Goal: Register for event/course

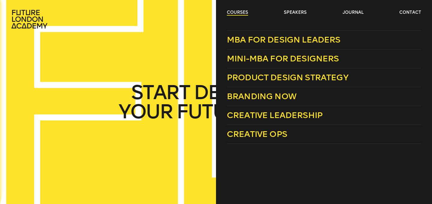
click at [234, 12] on link "courses" at bounding box center [237, 13] width 21 height 6
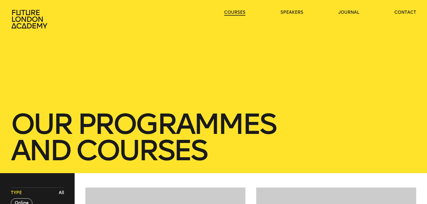
click at [234, 12] on link "courses" at bounding box center [234, 13] width 21 height 6
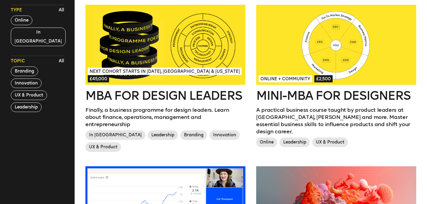
scroll to position [184, 0]
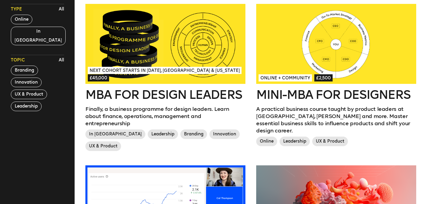
click at [197, 58] on div at bounding box center [165, 44] width 160 height 80
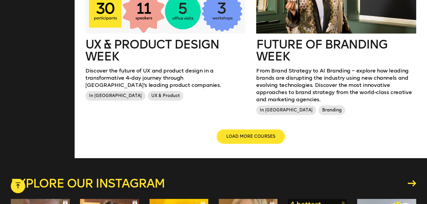
scroll to position [737, 0]
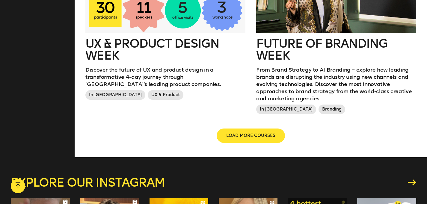
click at [286, 129] on div "LOAD MORE COURSES" at bounding box center [250, 136] width 331 height 14
click at [274, 133] on span "LOAD MORE COURSES" at bounding box center [250, 136] width 49 height 6
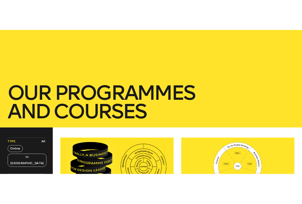
scroll to position [0, 0]
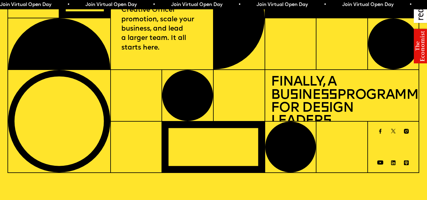
scroll to position [45, 0]
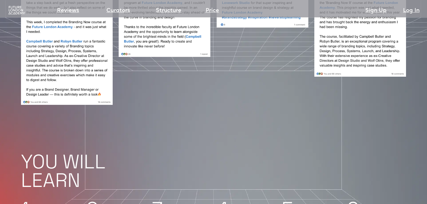
scroll to position [611, 0]
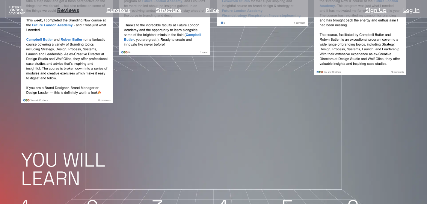
click at [68, 9] on link "Reviews" at bounding box center [68, 11] width 22 height 8
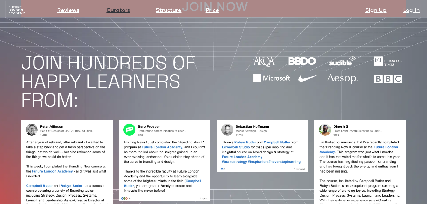
click at [122, 10] on link "Curators" at bounding box center [118, 11] width 24 height 8
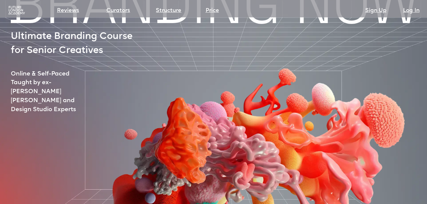
scroll to position [54, 0]
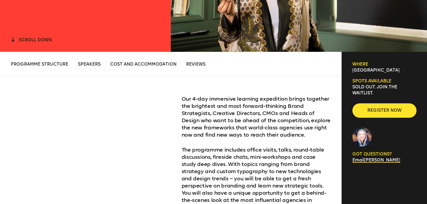
scroll to position [181, 0]
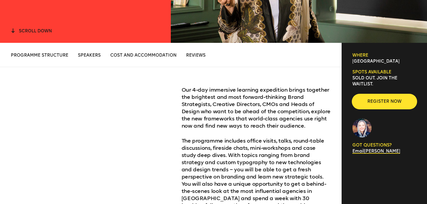
click at [371, 101] on span "Register now" at bounding box center [384, 102] width 45 height 6
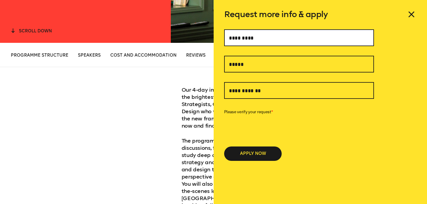
click at [256, 34] on input "text" at bounding box center [299, 37] width 150 height 17
type input "**********"
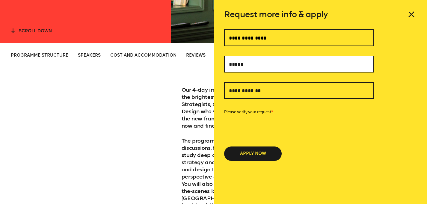
click at [235, 69] on input "text" at bounding box center [299, 64] width 150 height 17
type input "**********"
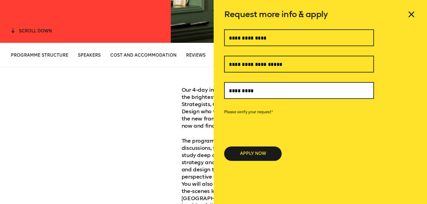
click at [228, 92] on input "*********" at bounding box center [299, 90] width 150 height 17
type input "**********"
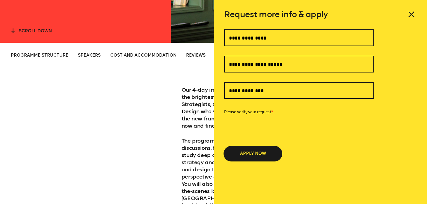
click at [245, 152] on button "APPLY NOW" at bounding box center [253, 154] width 58 height 14
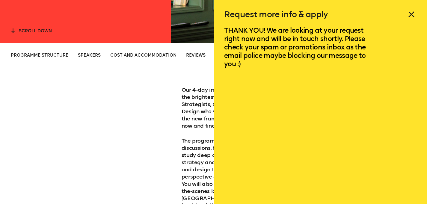
click at [409, 16] on icon at bounding box center [412, 15] width 10 height 10
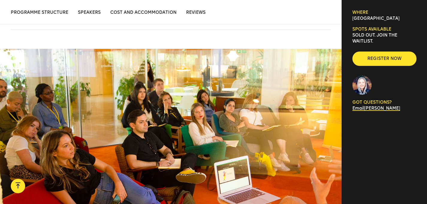
scroll to position [979, 0]
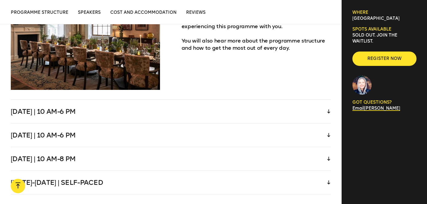
click at [199, 100] on div "[DATE] | 10 am-6 pm" at bounding box center [171, 111] width 321 height 23
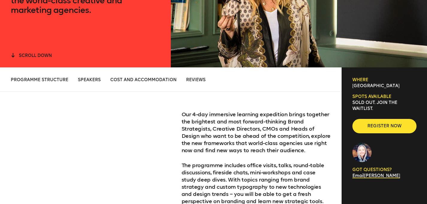
scroll to position [0, 0]
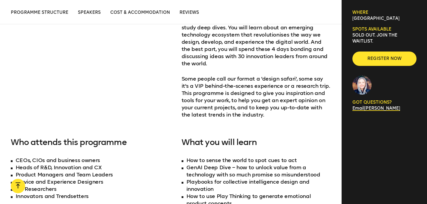
scroll to position [415, 0]
